Goal: Information Seeking & Learning: Compare options

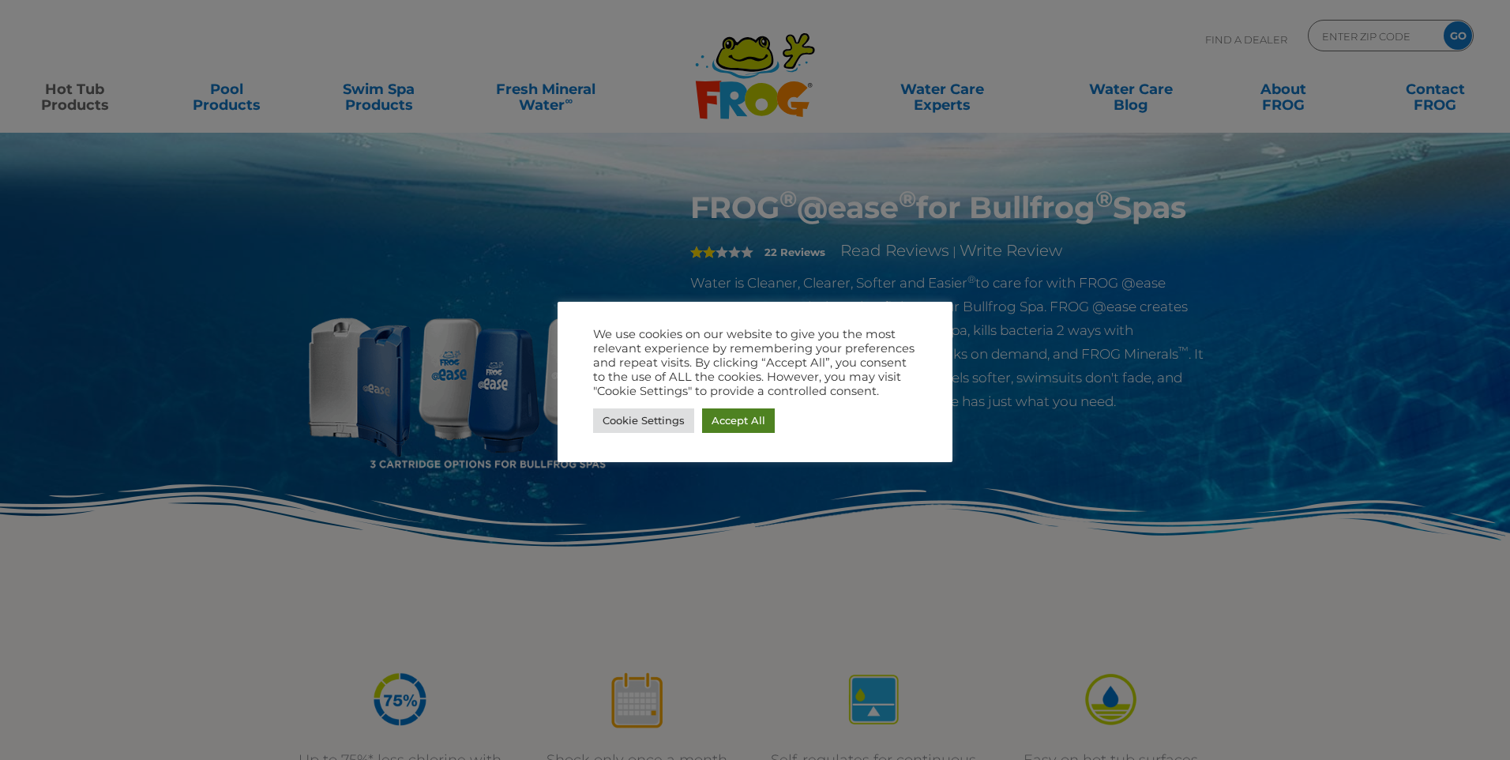
click at [727, 423] on link "Accept All" at bounding box center [738, 420] width 73 height 24
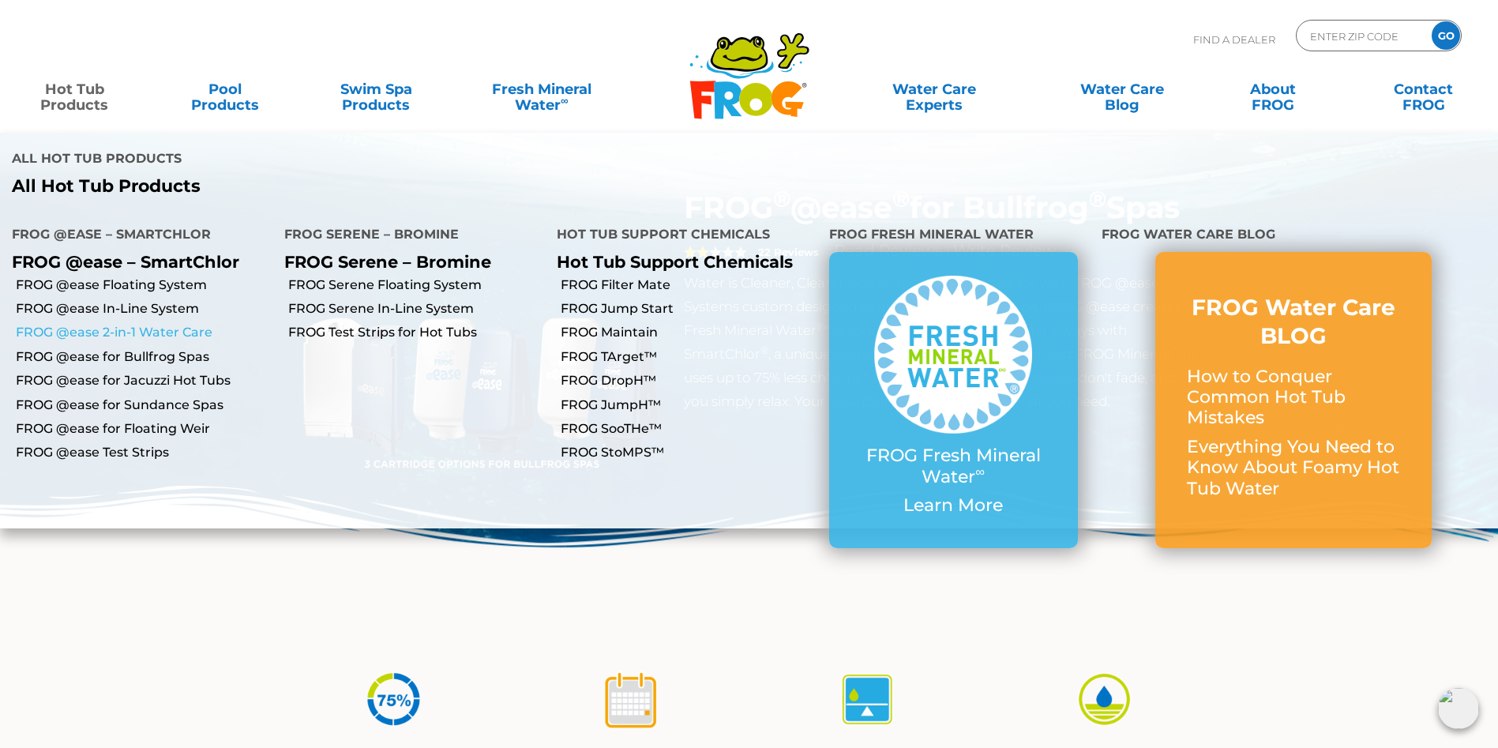
click at [88, 324] on link "FROG @ease 2-in-1 Water Care" at bounding box center [144, 332] width 257 height 17
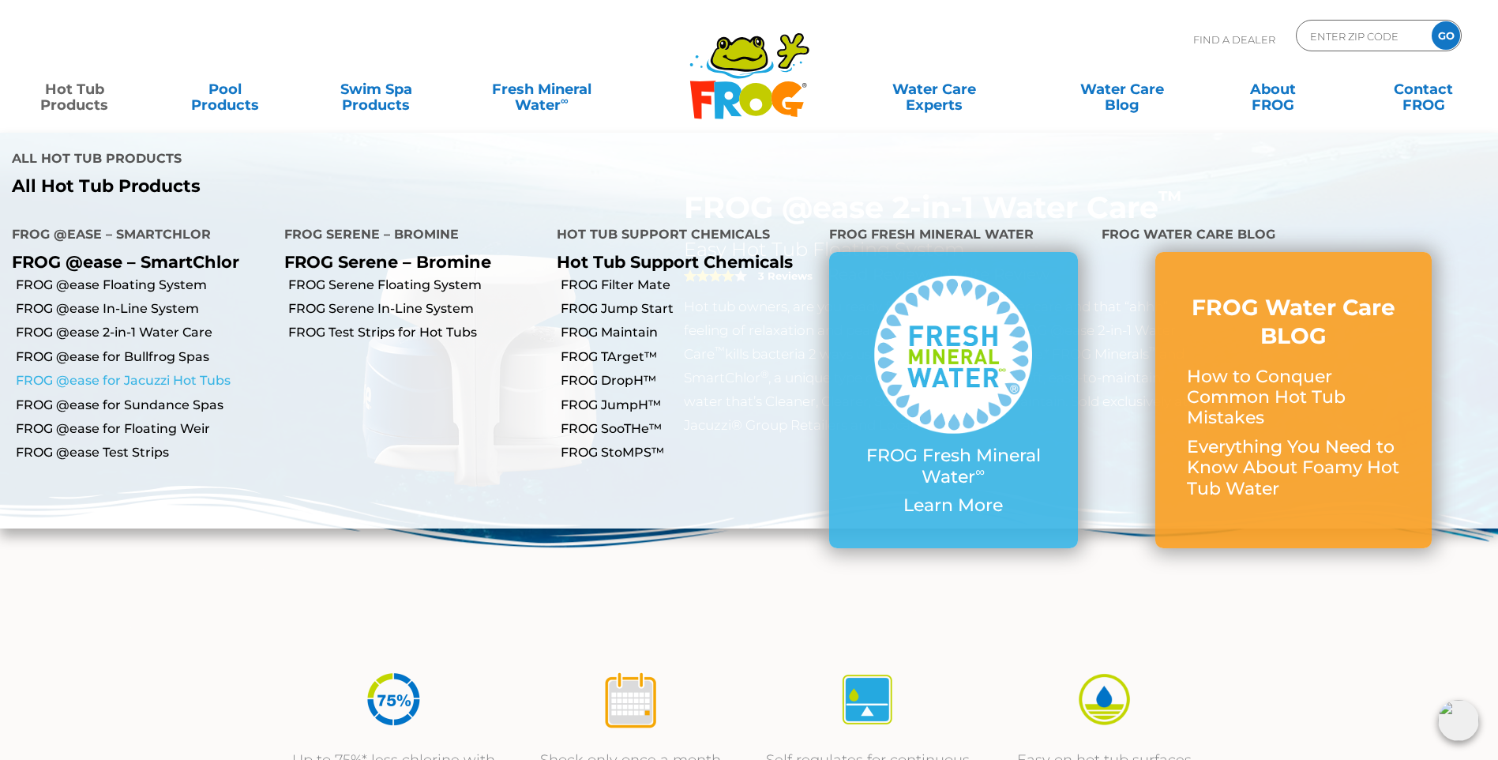
click at [99, 372] on link "FROG @ease for Jacuzzi Hot Tubs" at bounding box center [144, 380] width 257 height 17
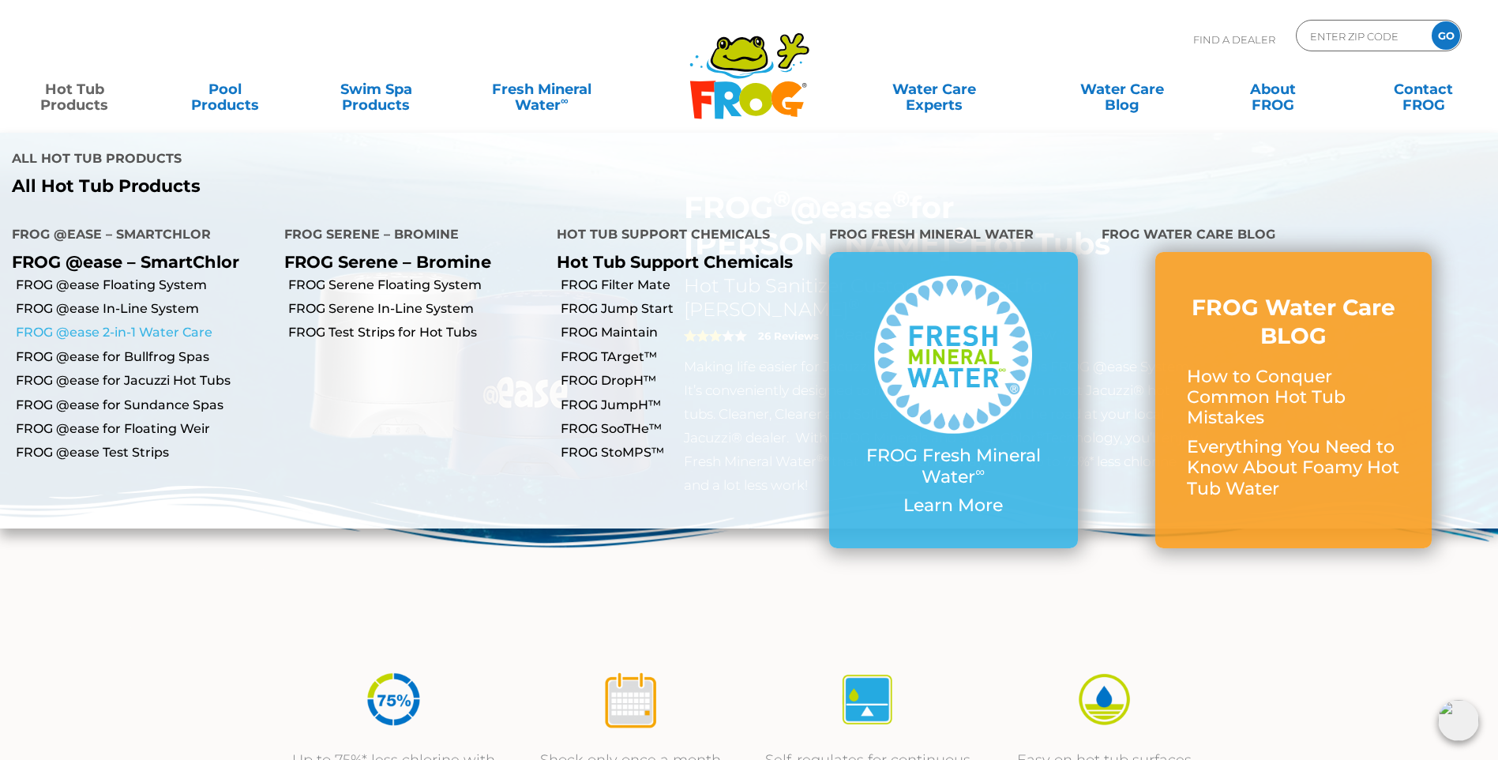
click at [113, 324] on link "FROG @ease 2-in-1 Water Care" at bounding box center [144, 332] width 257 height 17
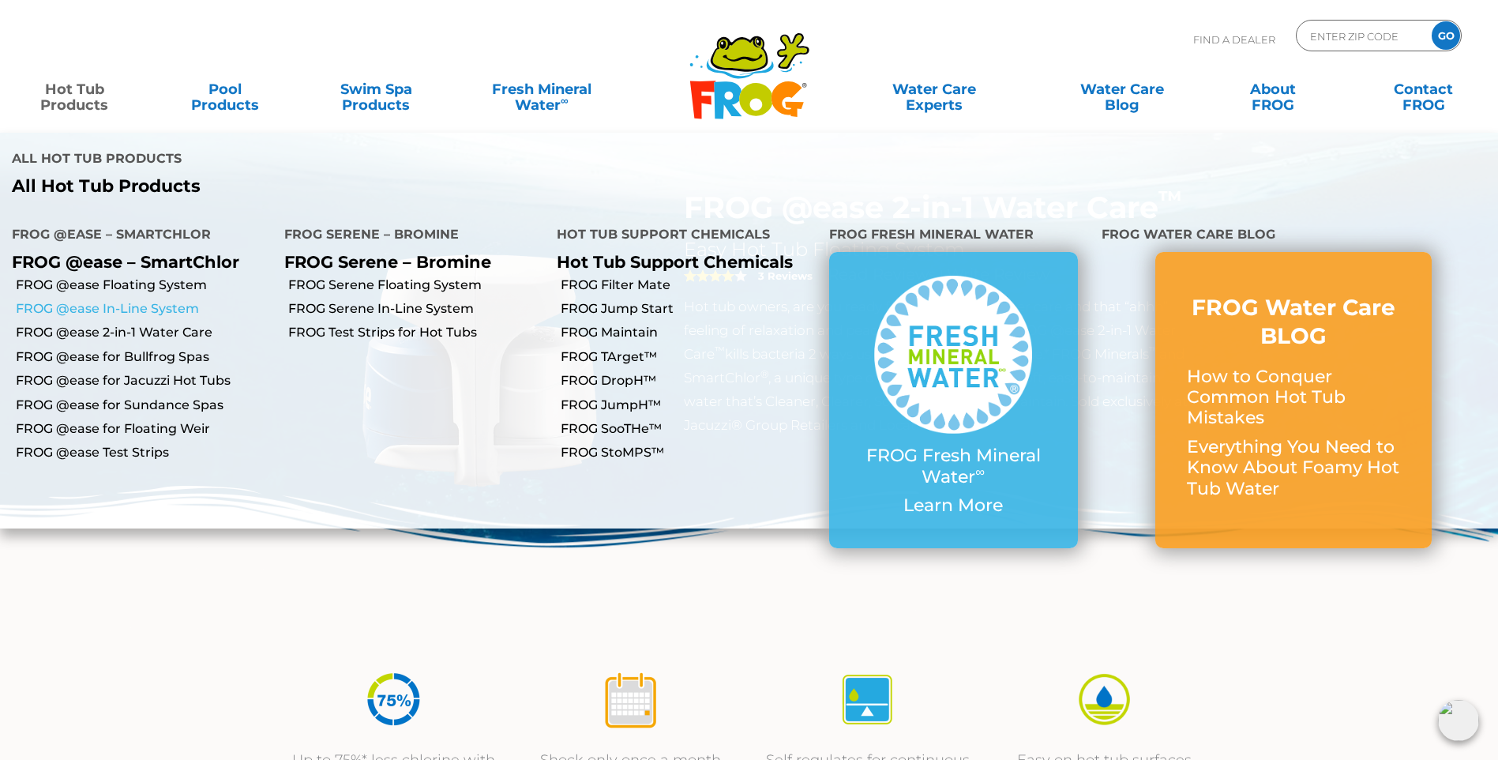
click at [104, 300] on link "FROG @ease In-Line System" at bounding box center [144, 308] width 257 height 17
